Goal: Information Seeking & Learning: Find specific fact

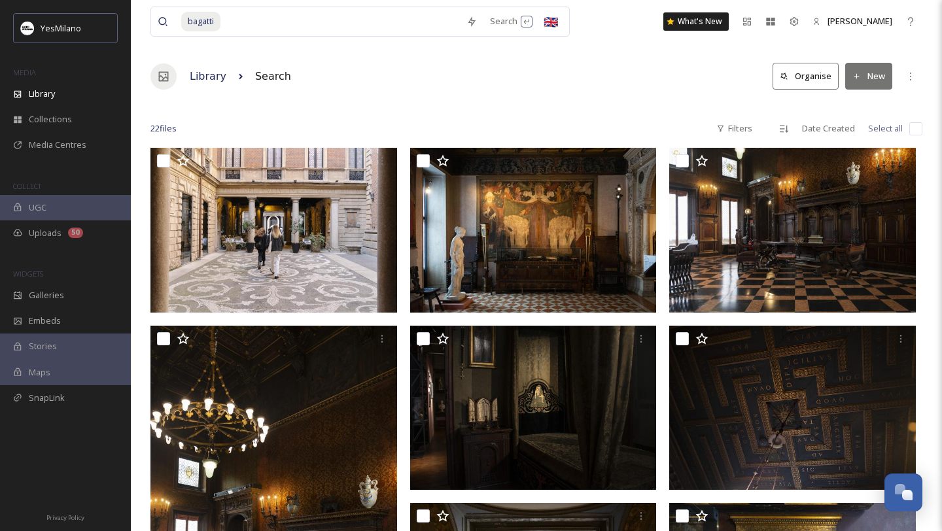
scroll to position [1403, 0]
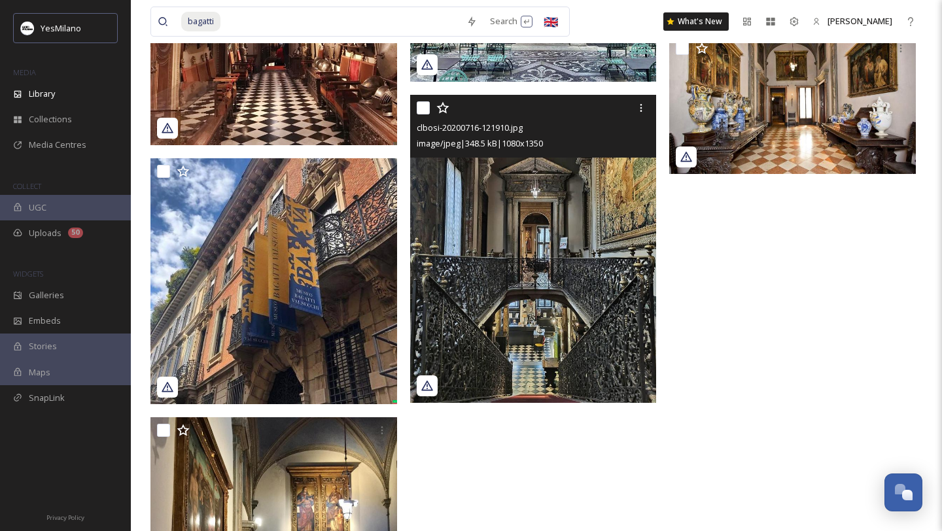
click at [481, 292] on img at bounding box center [533, 249] width 247 height 308
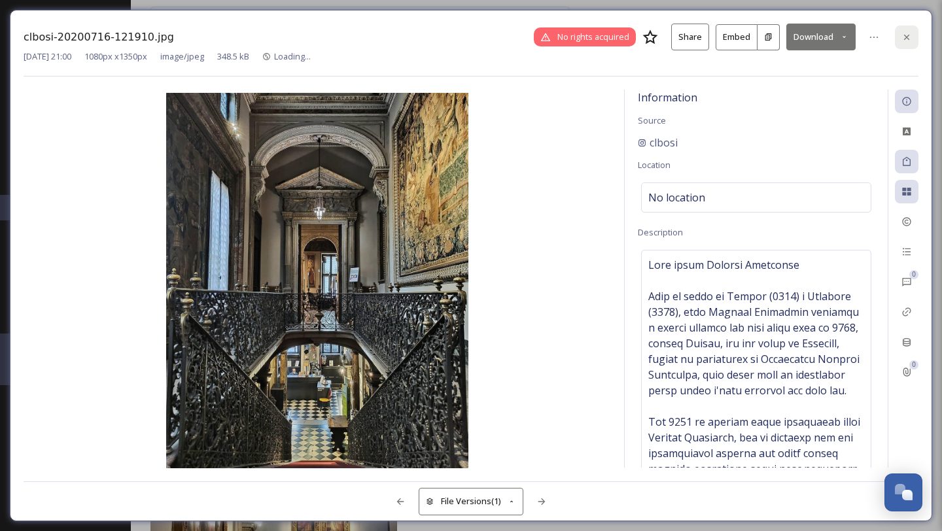
click at [913, 35] on div at bounding box center [907, 38] width 24 height 24
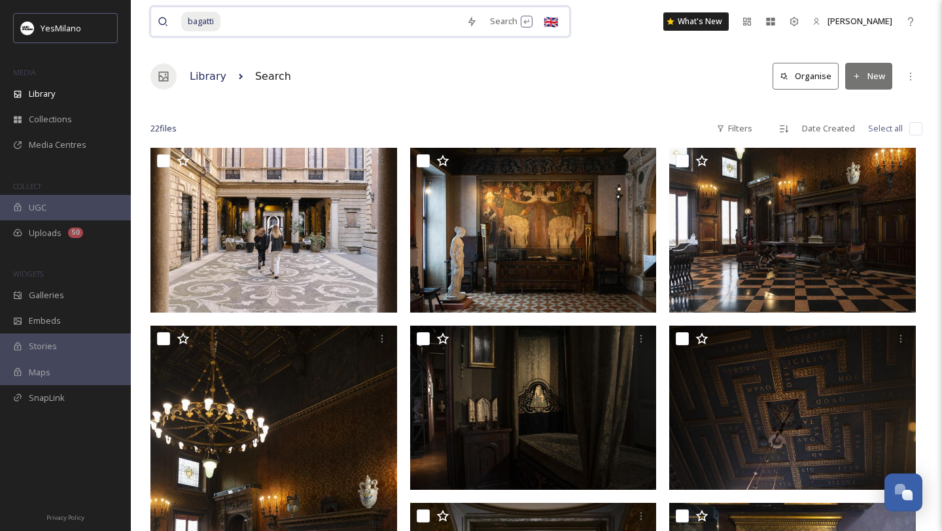
click at [387, 17] on input at bounding box center [341, 21] width 238 height 29
drag, startPoint x: 387, startPoint y: 17, endPoint x: 152, endPoint y: 16, distance: 234.8
click at [152, 16] on div "bagatti Search 🇬🇧" at bounding box center [359, 22] width 419 height 30
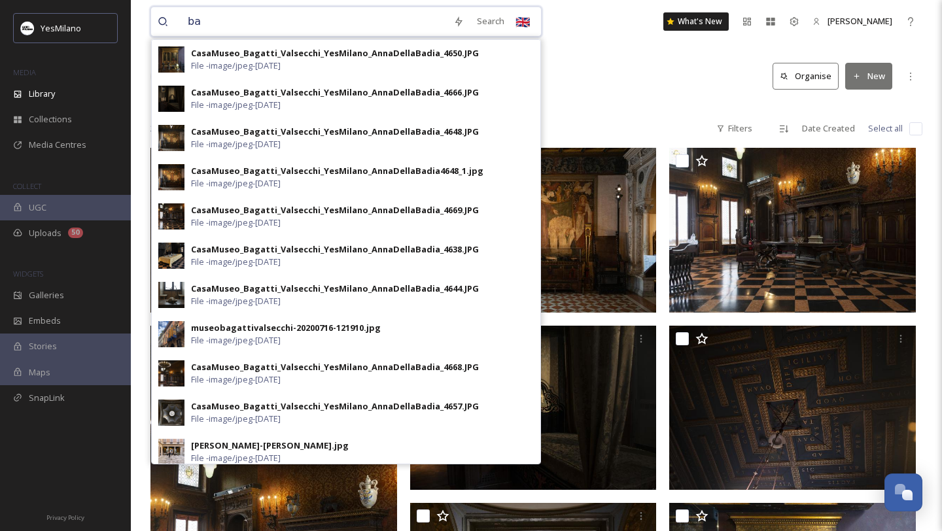
type input "b"
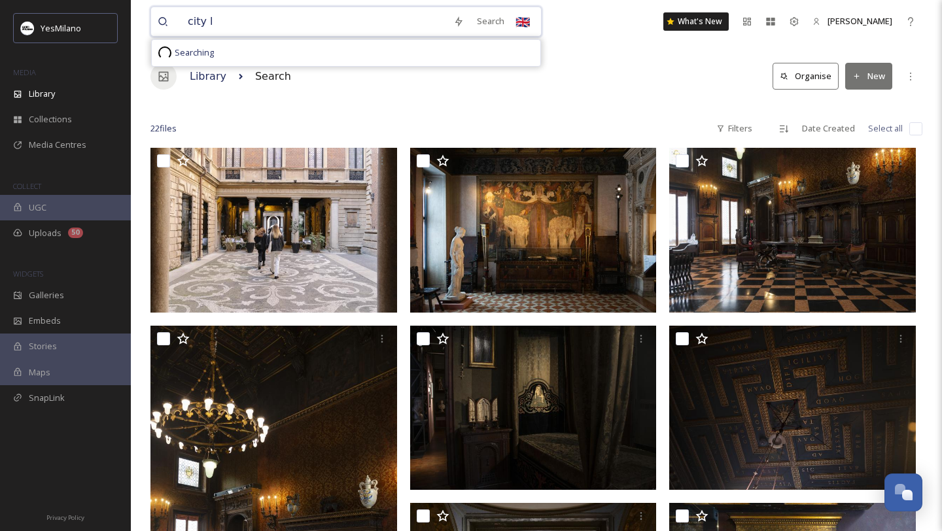
type input "city li"
type input "[GEOGRAPHIC_DATA]"
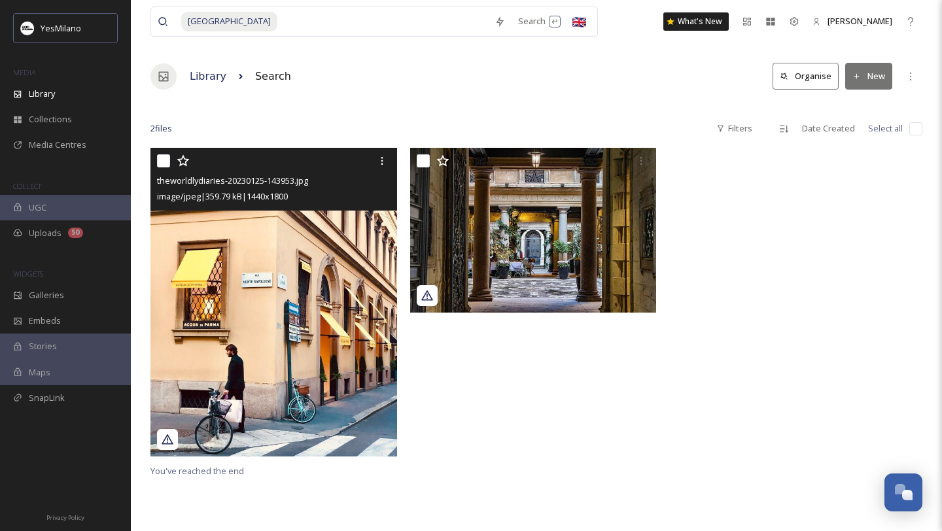
click at [237, 224] on img at bounding box center [273, 302] width 247 height 308
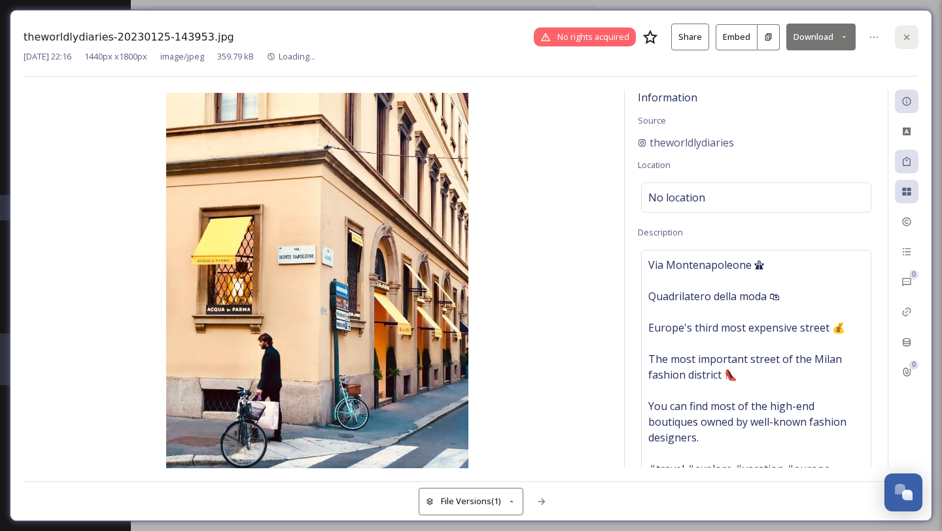
click at [902, 33] on icon at bounding box center [906, 37] width 10 height 10
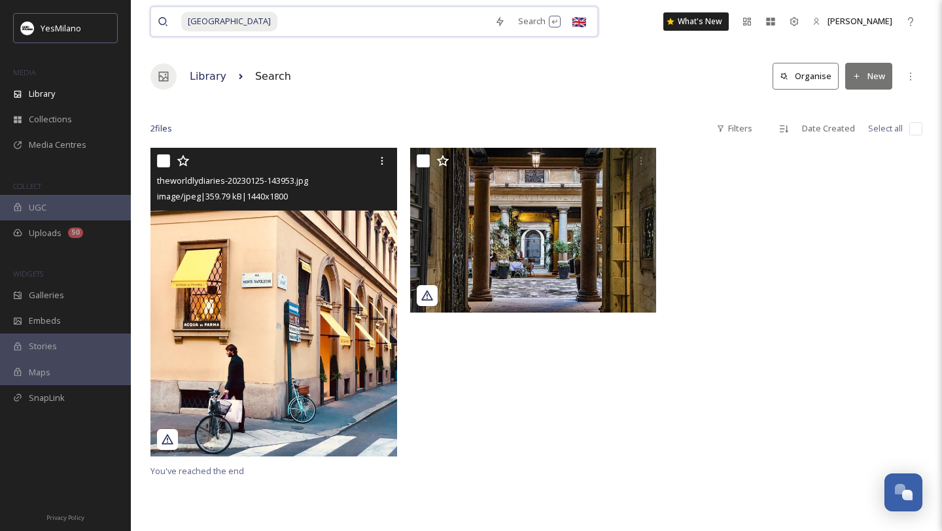
click at [411, 16] on input at bounding box center [383, 21] width 209 height 29
click at [41, 95] on span "Library" at bounding box center [42, 94] width 26 height 12
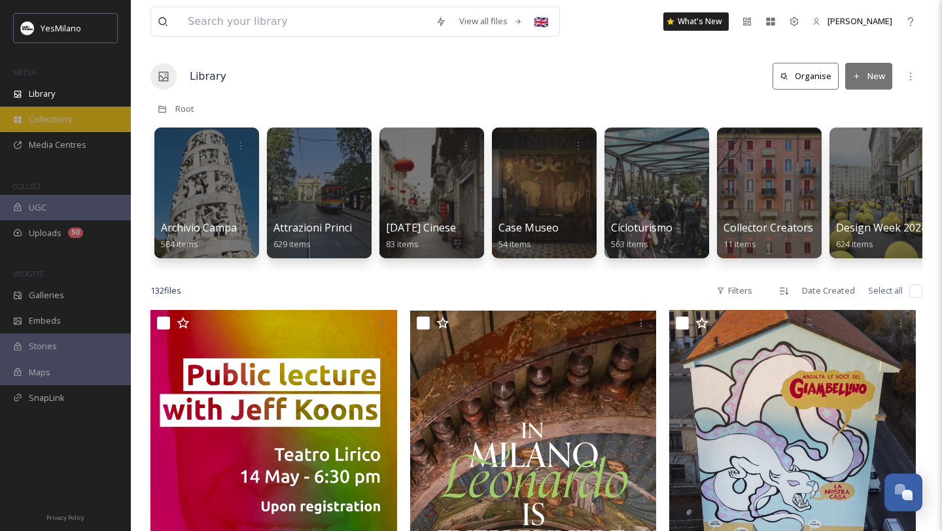
click at [50, 109] on div "Collections" at bounding box center [65, 120] width 131 height 26
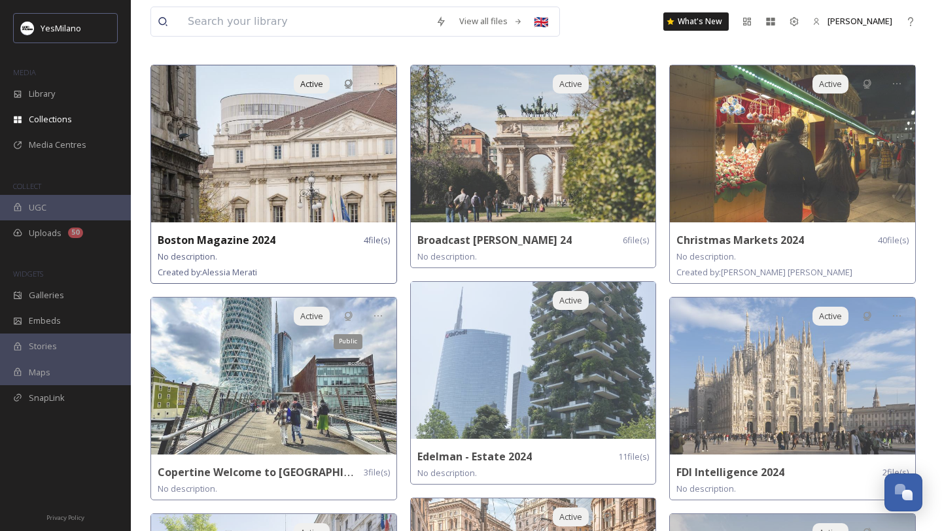
scroll to position [68, 0]
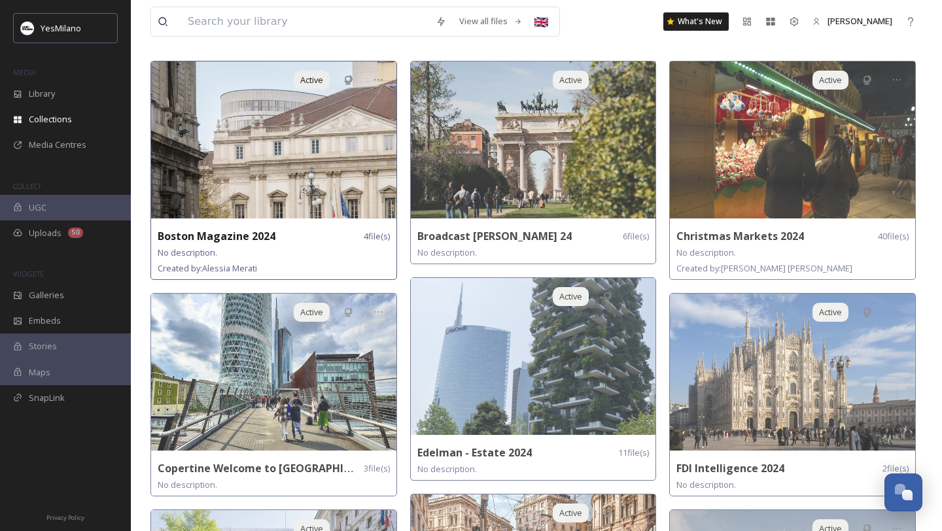
click at [326, 163] on img at bounding box center [273, 139] width 245 height 157
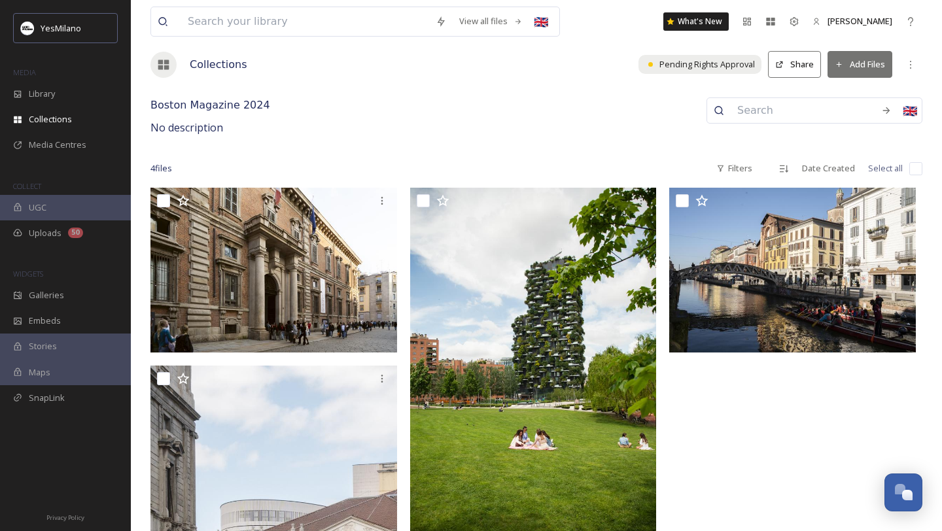
scroll to position [6, 0]
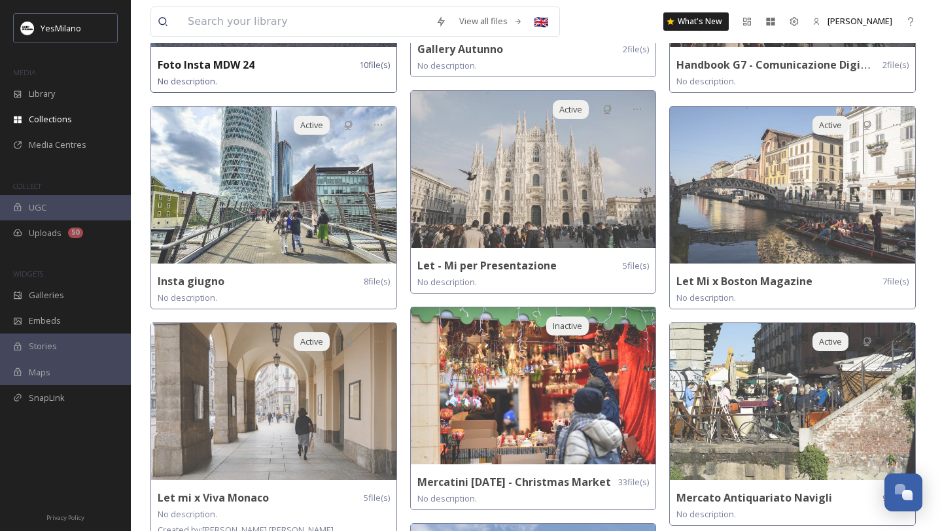
scroll to position [689, 0]
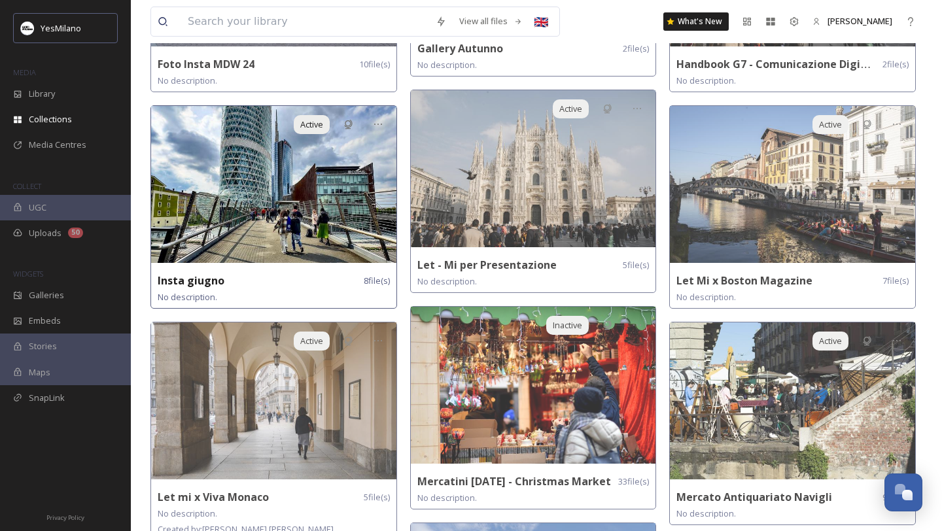
click at [333, 242] on img at bounding box center [273, 184] width 245 height 157
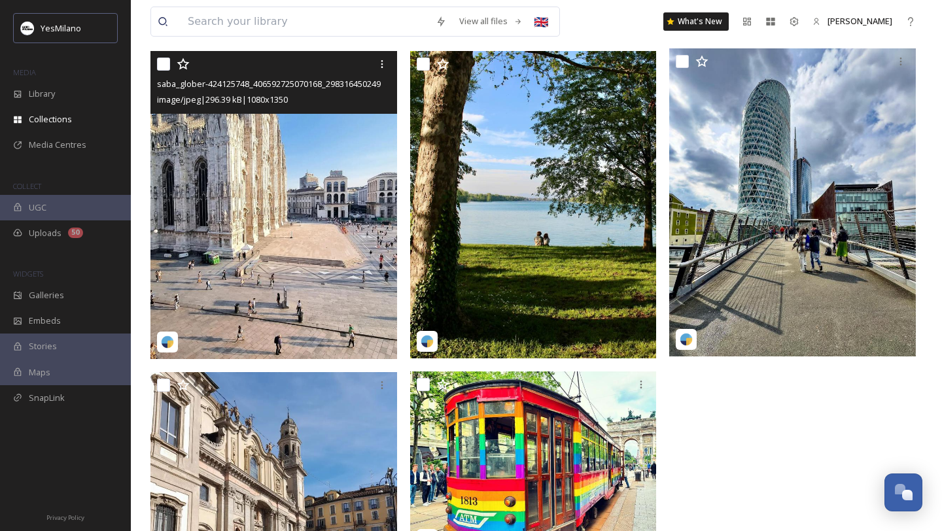
scroll to position [466, 0]
